Goal: Find specific page/section: Find specific page/section

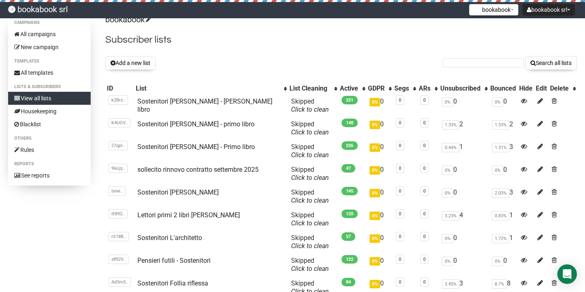
scroll to position [11, 0]
click at [480, 58] on input "text" at bounding box center [483, 62] width 81 height 9
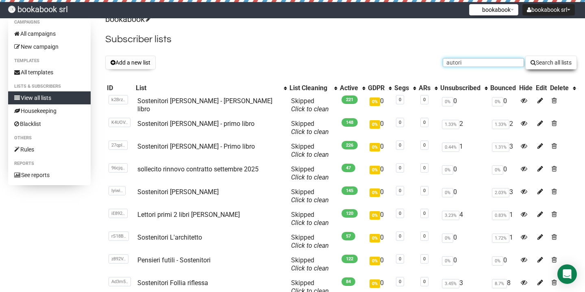
type input "autori"
click at [558, 63] on button "Search all lists" at bounding box center [551, 63] width 52 height 14
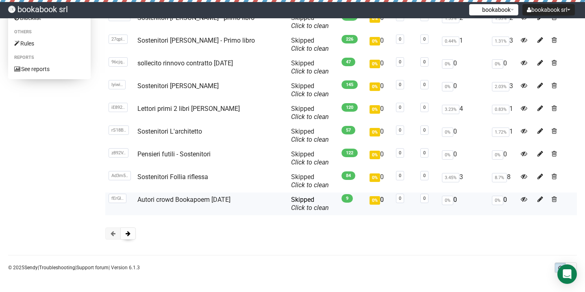
scroll to position [117, 0]
click at [131, 235] on button at bounding box center [127, 234] width 15 height 12
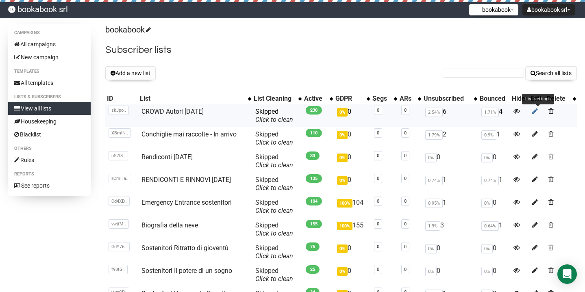
click at [537, 110] on icon at bounding box center [535, 111] width 6 height 7
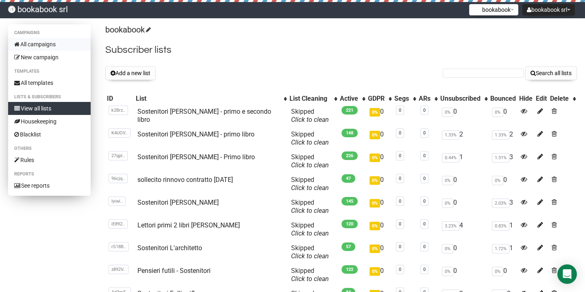
click at [43, 46] on link "All campaigns" at bounding box center [49, 44] width 83 height 13
